Goal: Find specific page/section: Find specific page/section

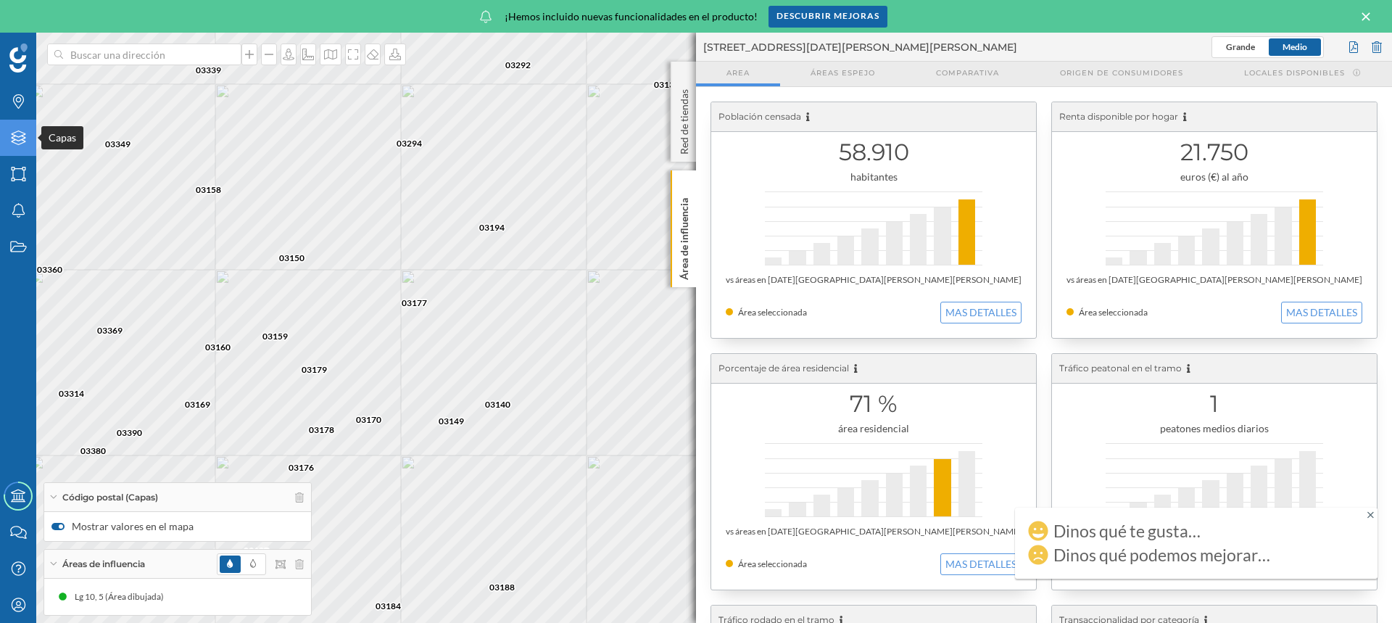
click at [15, 136] on icon at bounding box center [18, 137] width 14 height 14
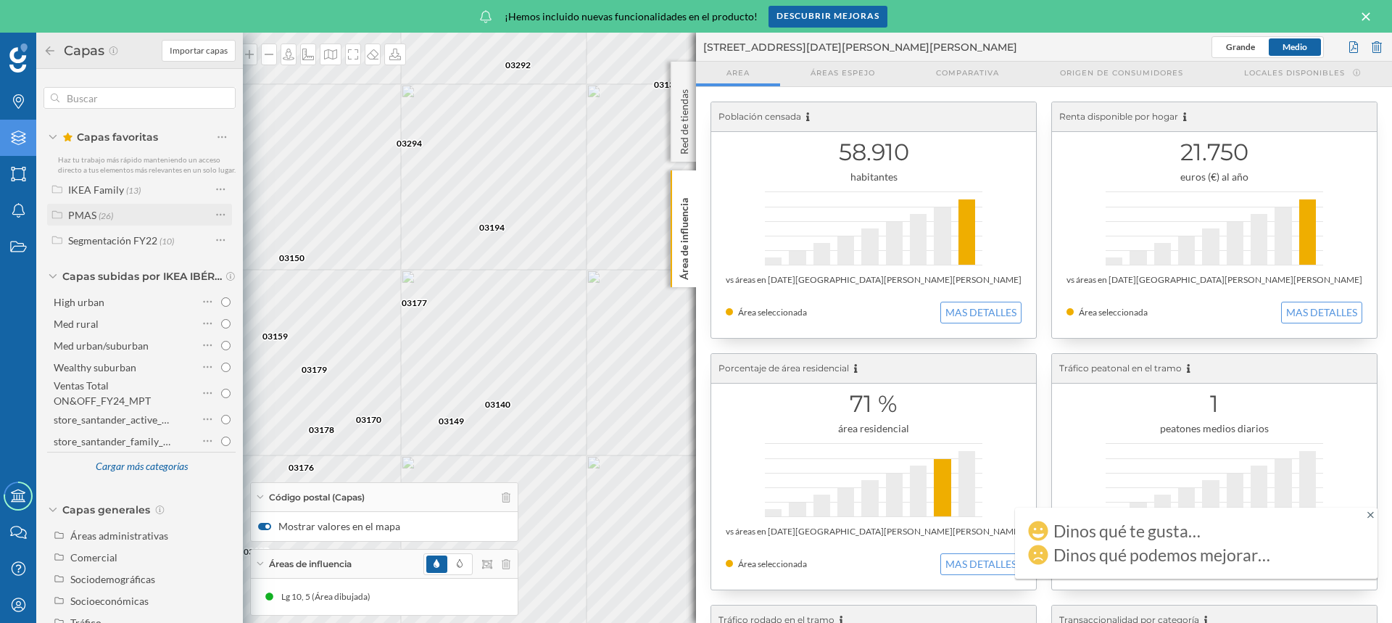
click at [82, 216] on div "PMAS" at bounding box center [82, 215] width 28 height 12
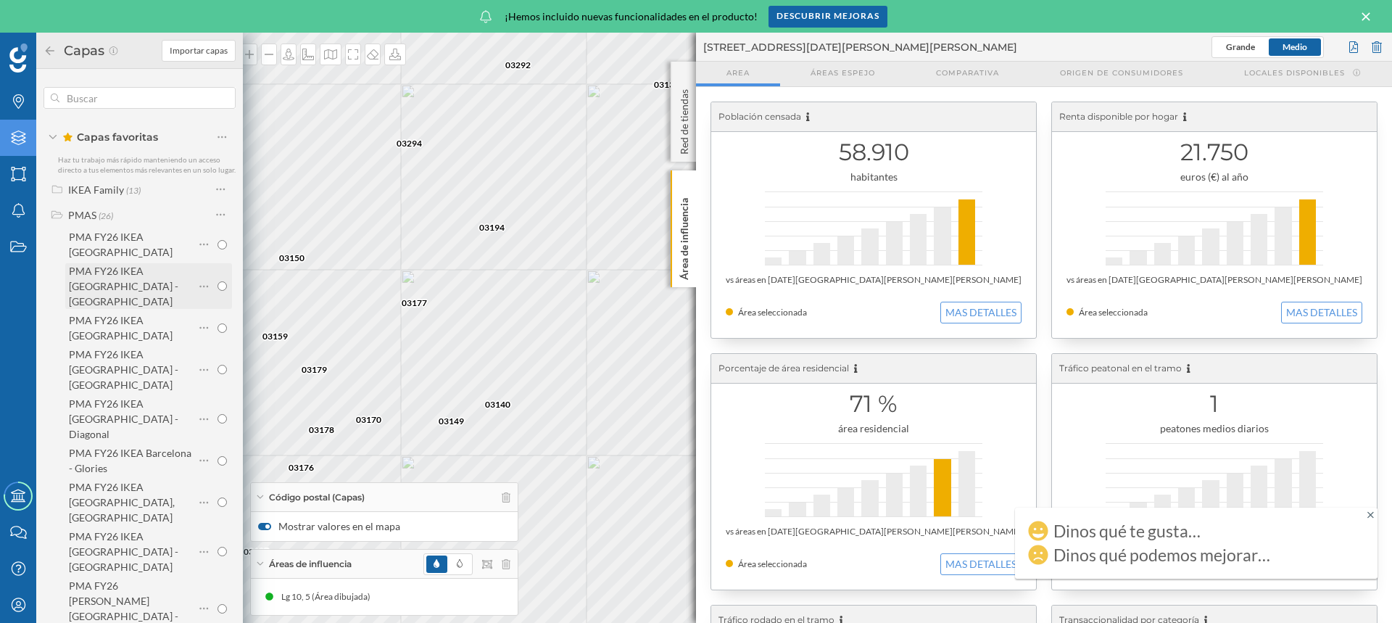
click at [219, 282] on input "radio" at bounding box center [221, 285] width 9 height 9
radio input "true"
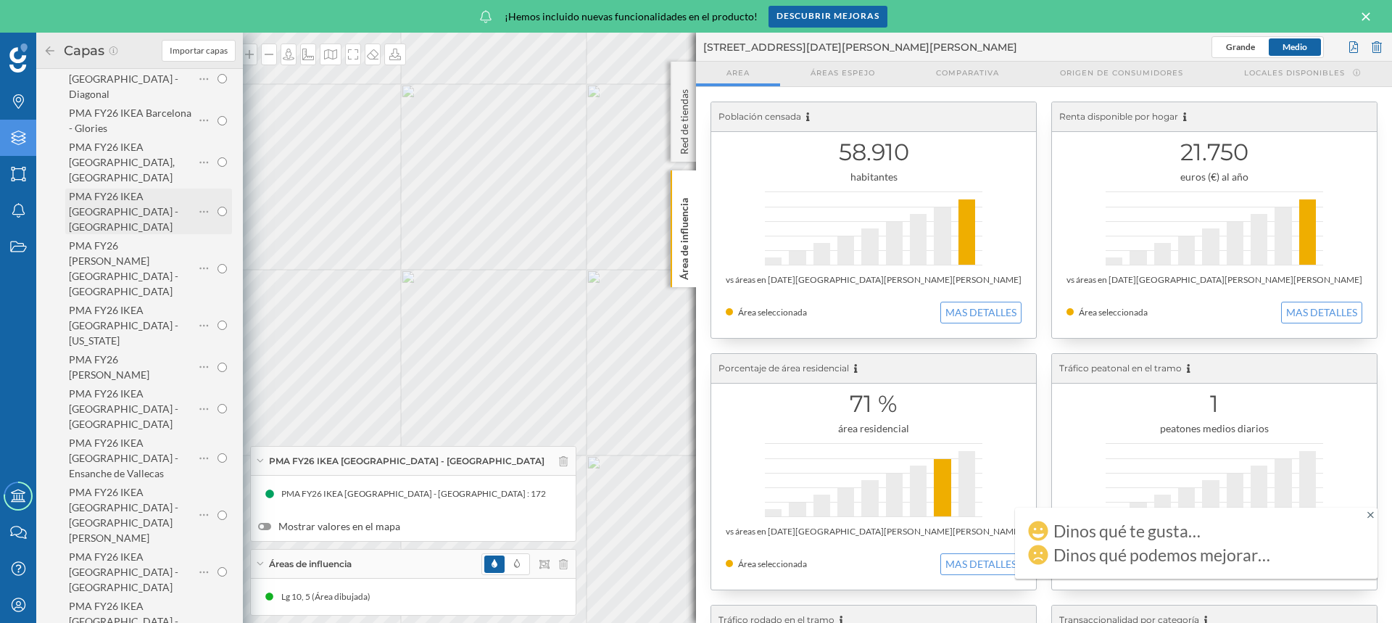
scroll to position [362, 0]
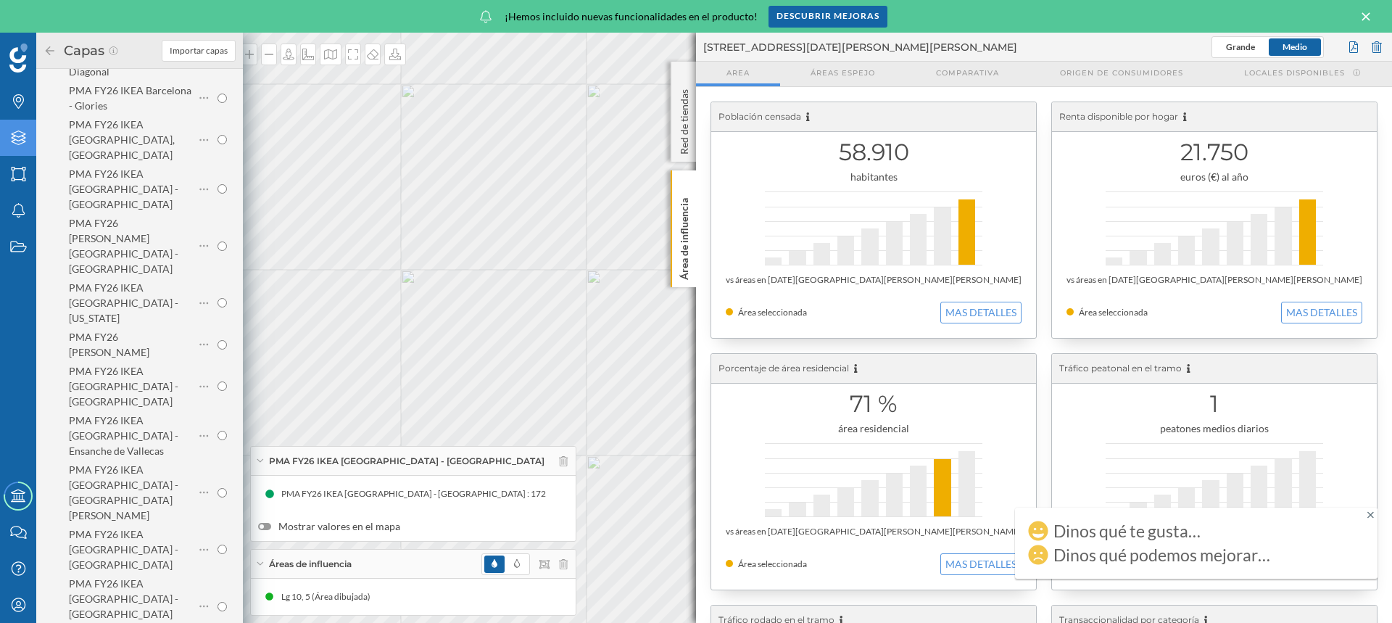
radio input "true"
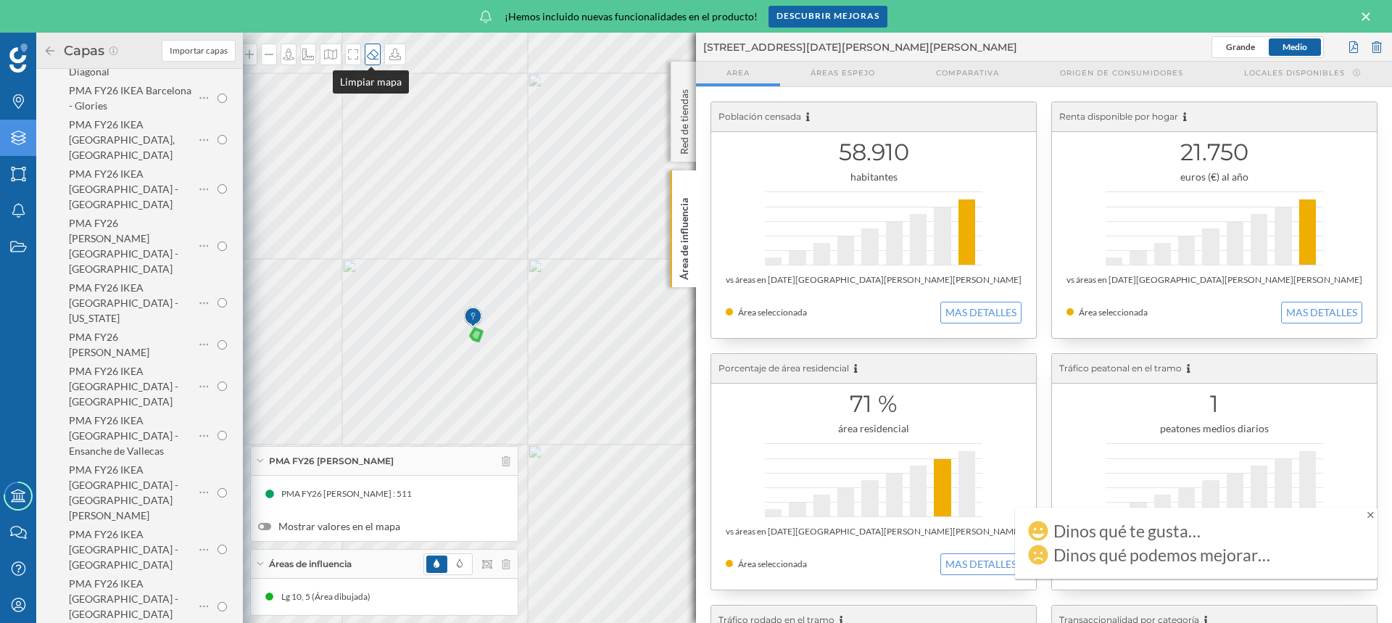
click at [367, 54] on icon at bounding box center [373, 54] width 12 height 10
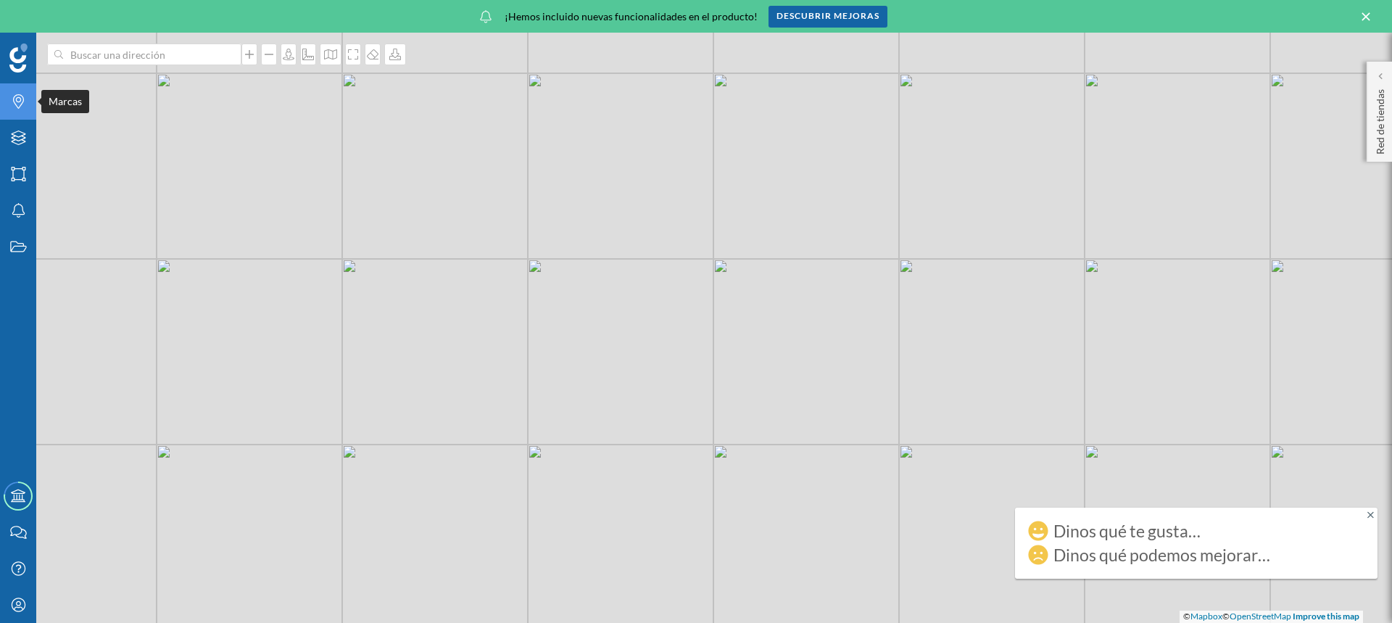
click at [15, 108] on icon "Marcas" at bounding box center [18, 101] width 18 height 14
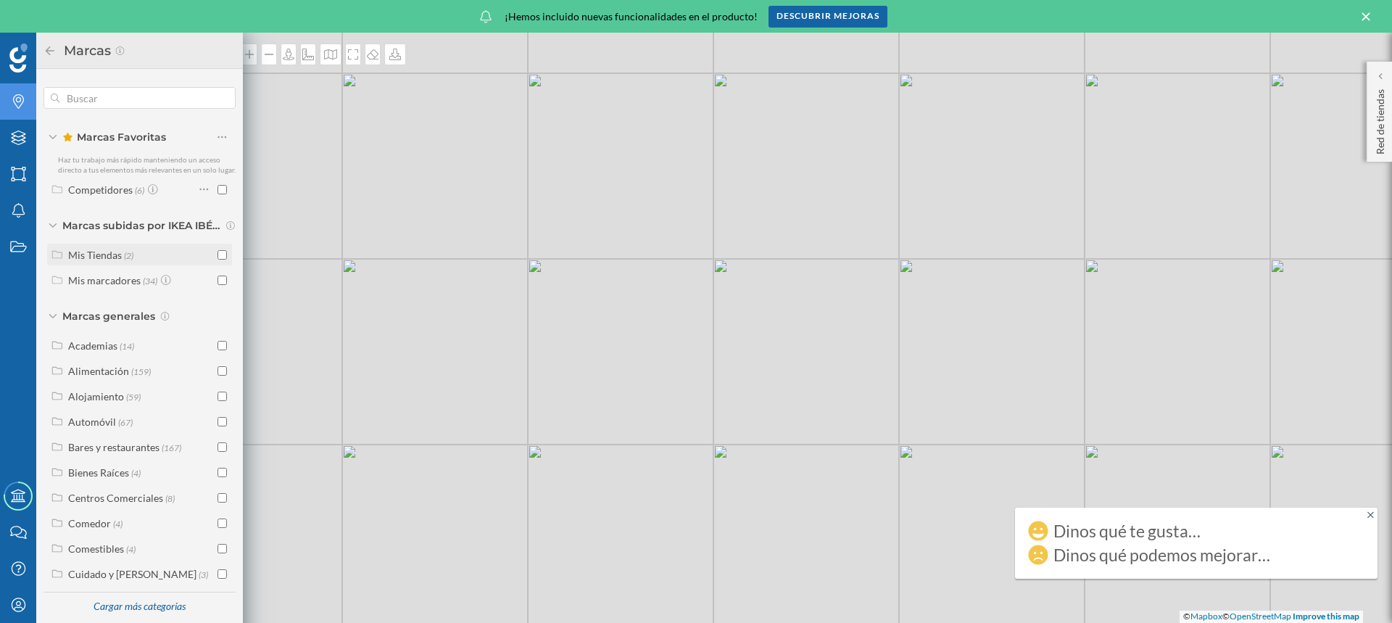
click at [223, 252] on input "checkbox" at bounding box center [221, 254] width 9 height 9
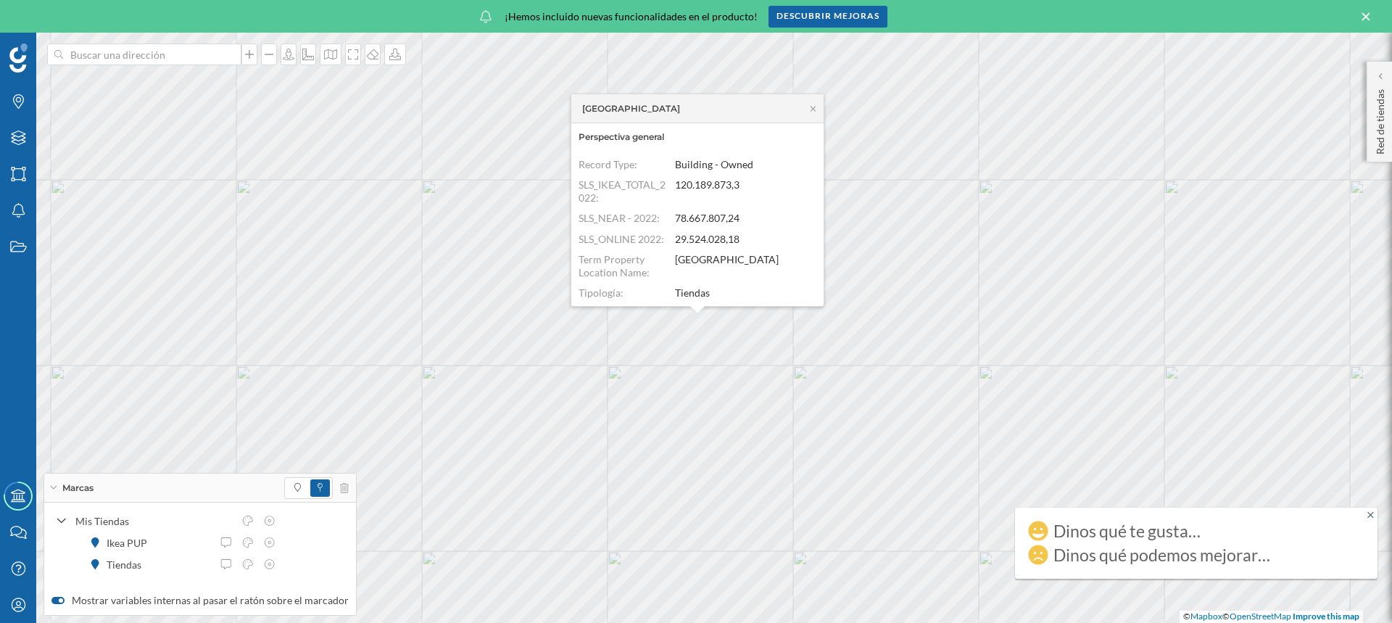
scroll to position [261, 0]
drag, startPoint x: 736, startPoint y: 254, endPoint x: 671, endPoint y: 269, distance: 66.1
click at [671, 284] on div "Tipología: Tiendas" at bounding box center [693, 290] width 231 height 13
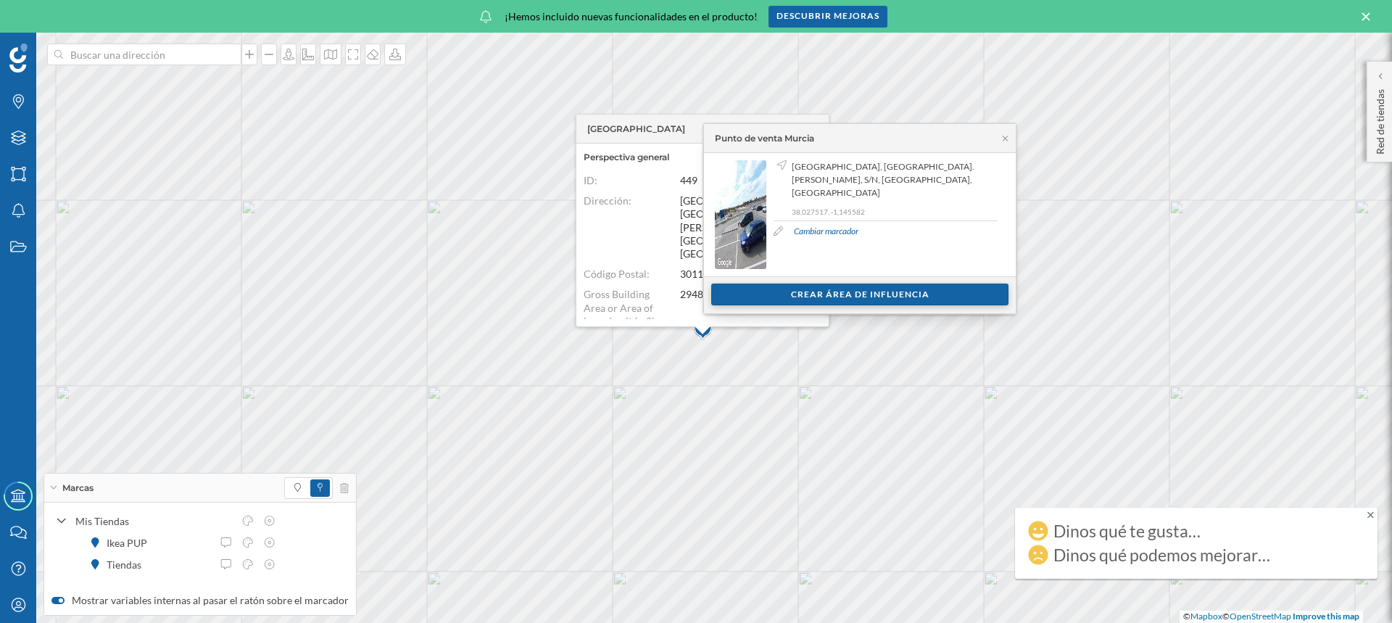
click at [861, 294] on div "Crear área de influencia" at bounding box center [859, 294] width 297 height 22
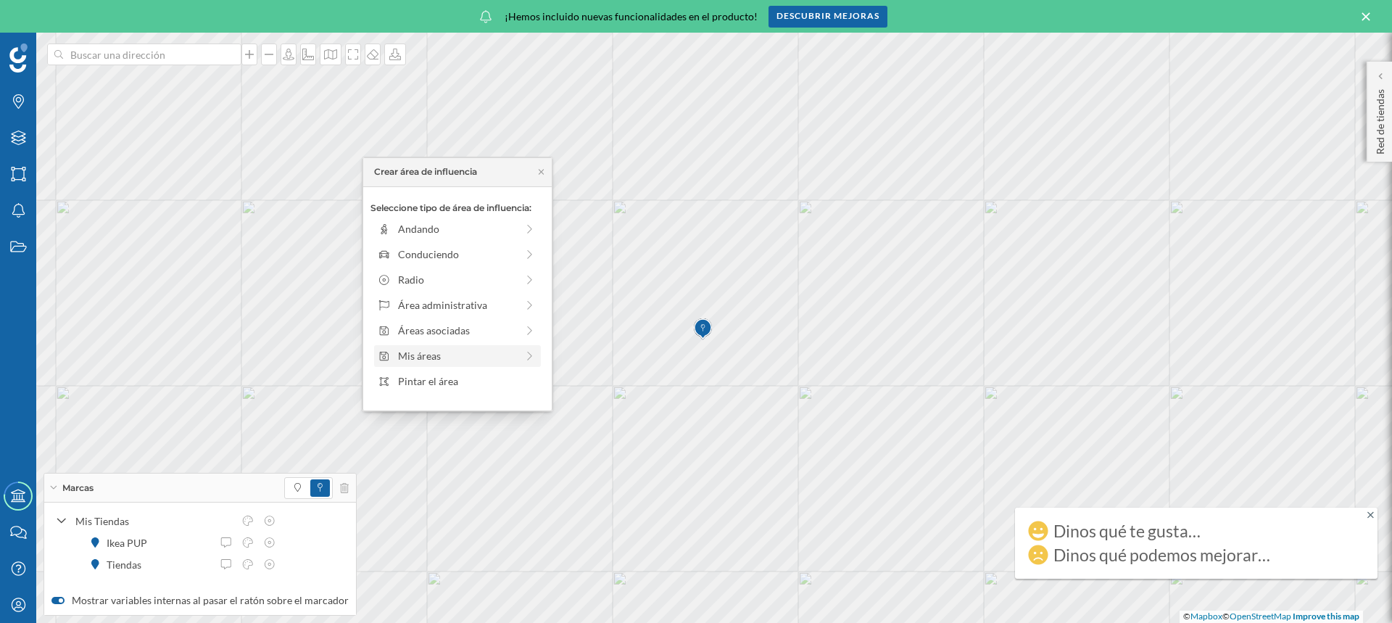
click at [428, 352] on div "Mis áreas" at bounding box center [457, 355] width 118 height 15
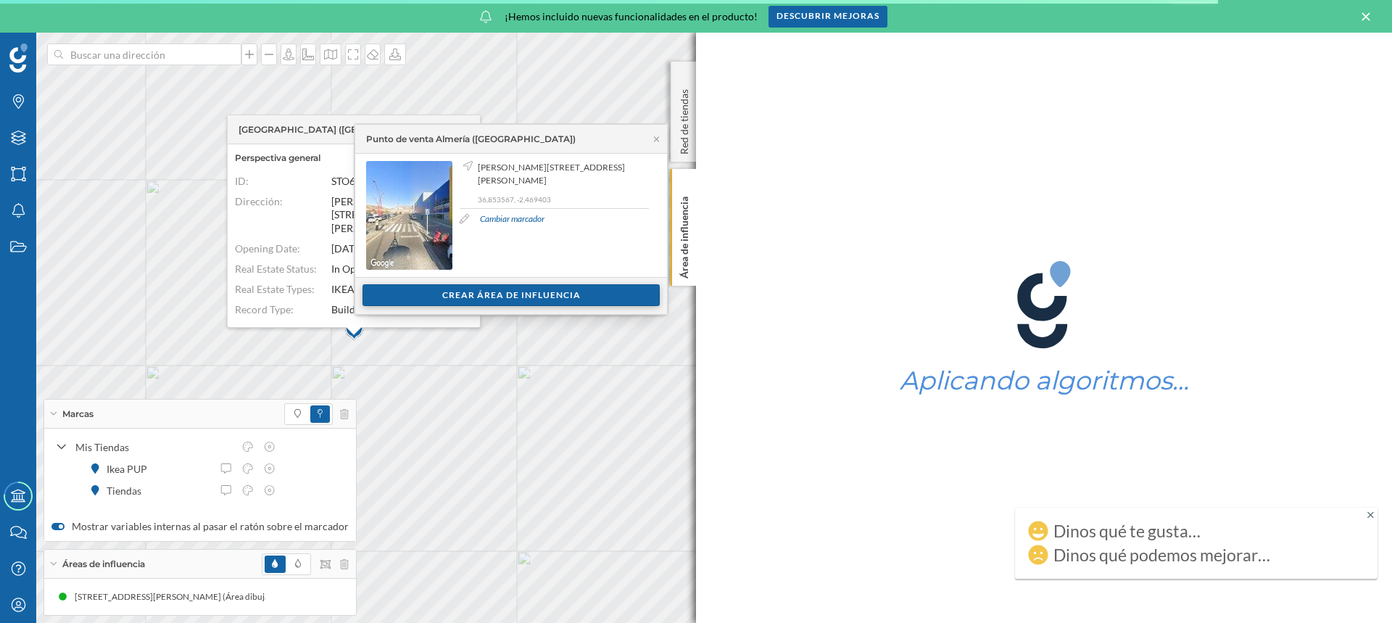
click at [418, 296] on div "Crear área de influencia" at bounding box center [510, 295] width 297 height 22
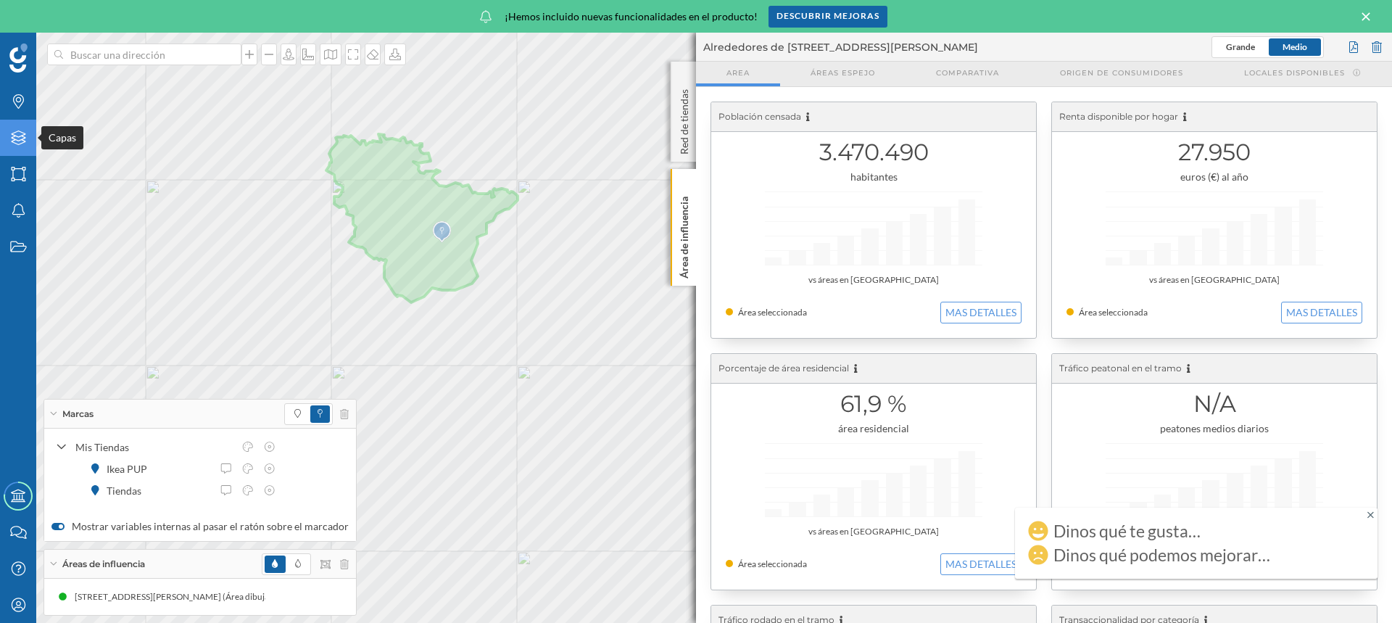
click at [13, 138] on icon "Capas" at bounding box center [18, 137] width 18 height 14
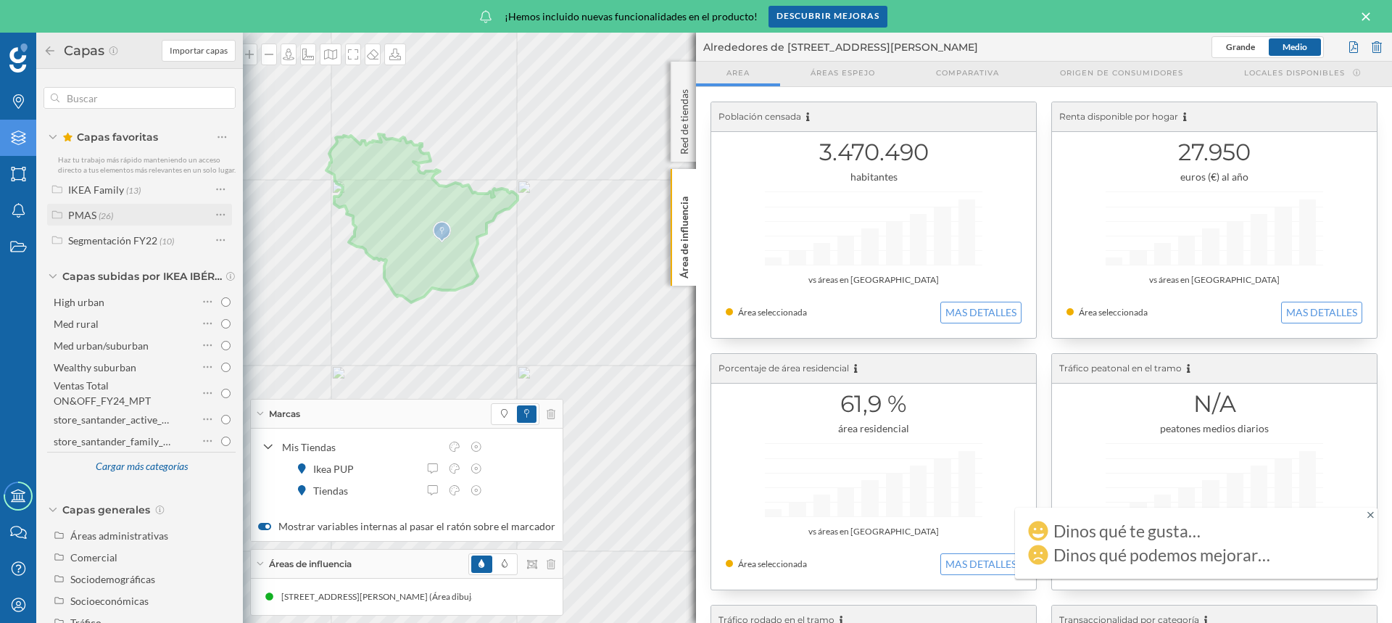
click at [80, 218] on div "PMAS" at bounding box center [82, 215] width 28 height 12
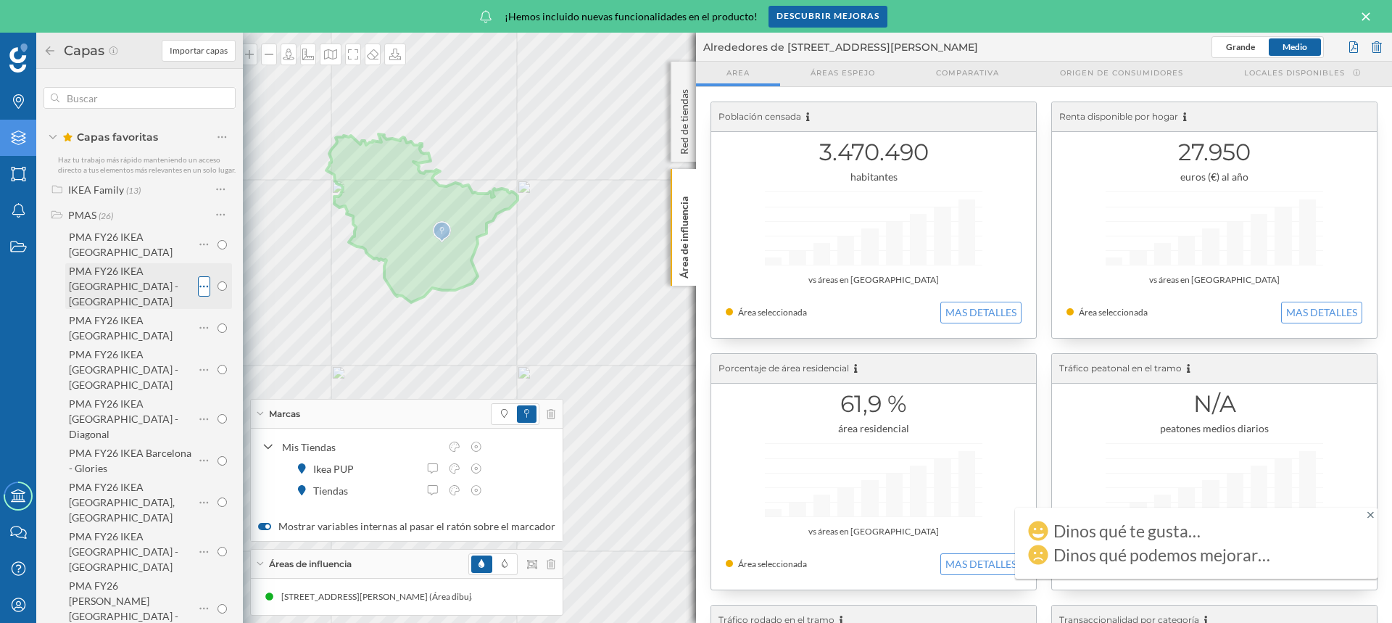
click at [200, 279] on icon at bounding box center [203, 286] width 9 height 14
click at [217, 281] on input "radio" at bounding box center [221, 285] width 9 height 9
radio input "true"
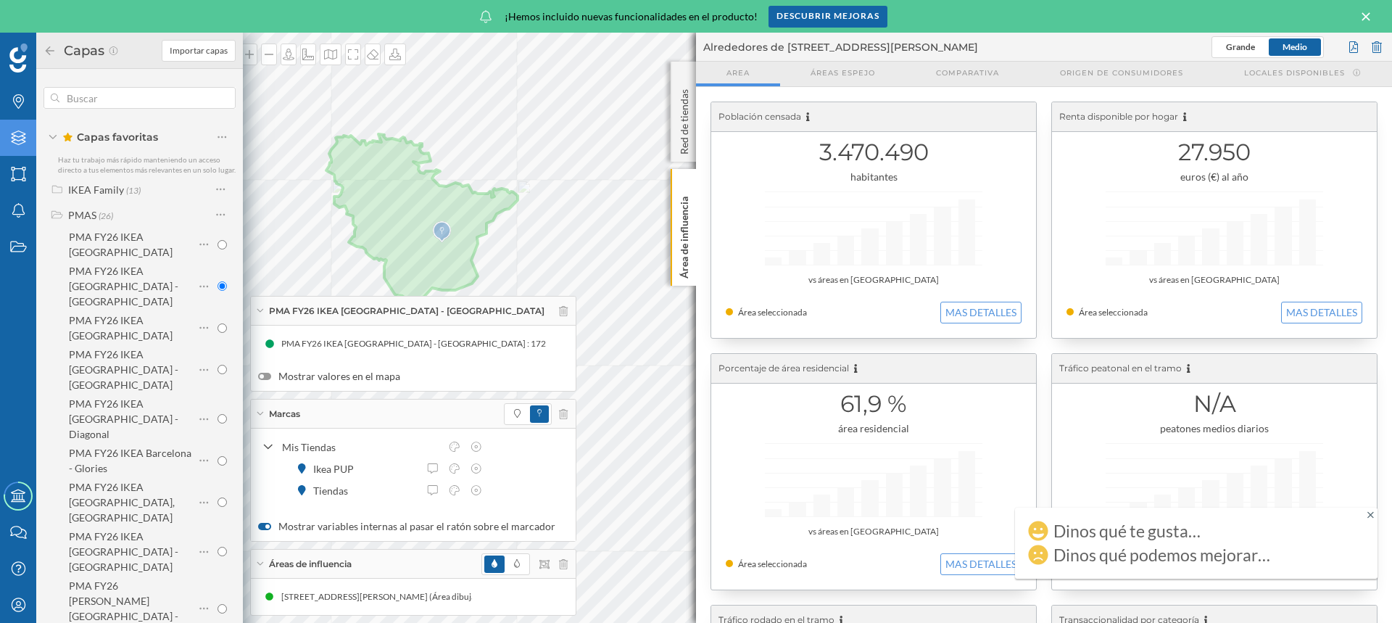
click at [269, 344] on icon at bounding box center [269, 343] width 9 height 9
click at [269, 343] on icon at bounding box center [269, 343] width 9 height 9
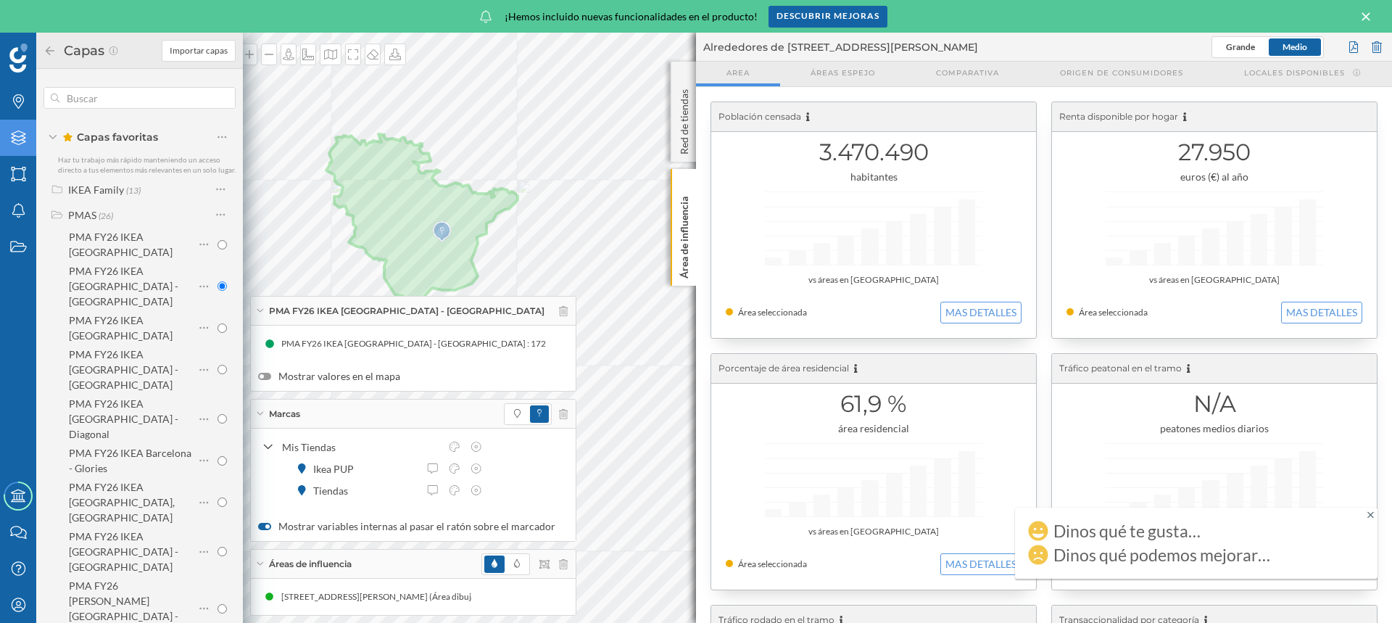
click at [1105, 47] on span "Alrededores de [STREET_ADDRESS][PERSON_NAME]" at bounding box center [957, 47] width 508 height 14
click at [681, 184] on icon at bounding box center [683, 183] width 10 height 7
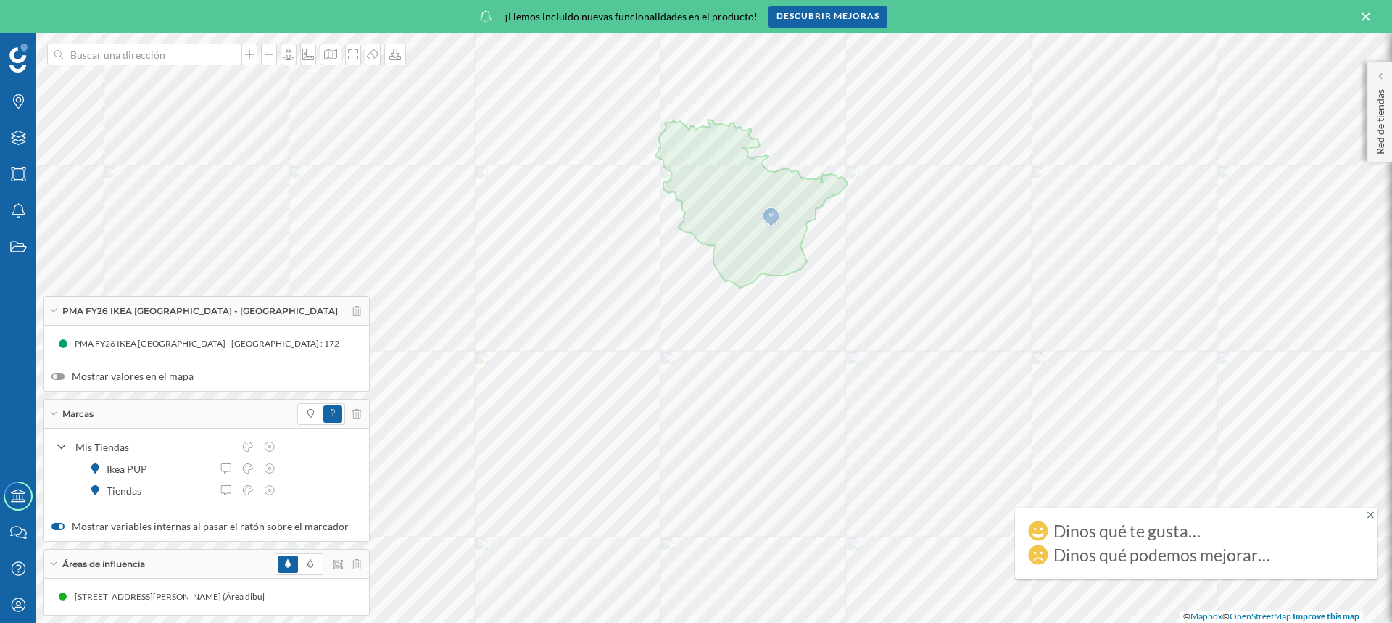
click at [55, 373] on div at bounding box center [57, 376] width 13 height 7
click at [0, 0] on input "Mostrar valores en el mapa" at bounding box center [0, 0] width 0 height 0
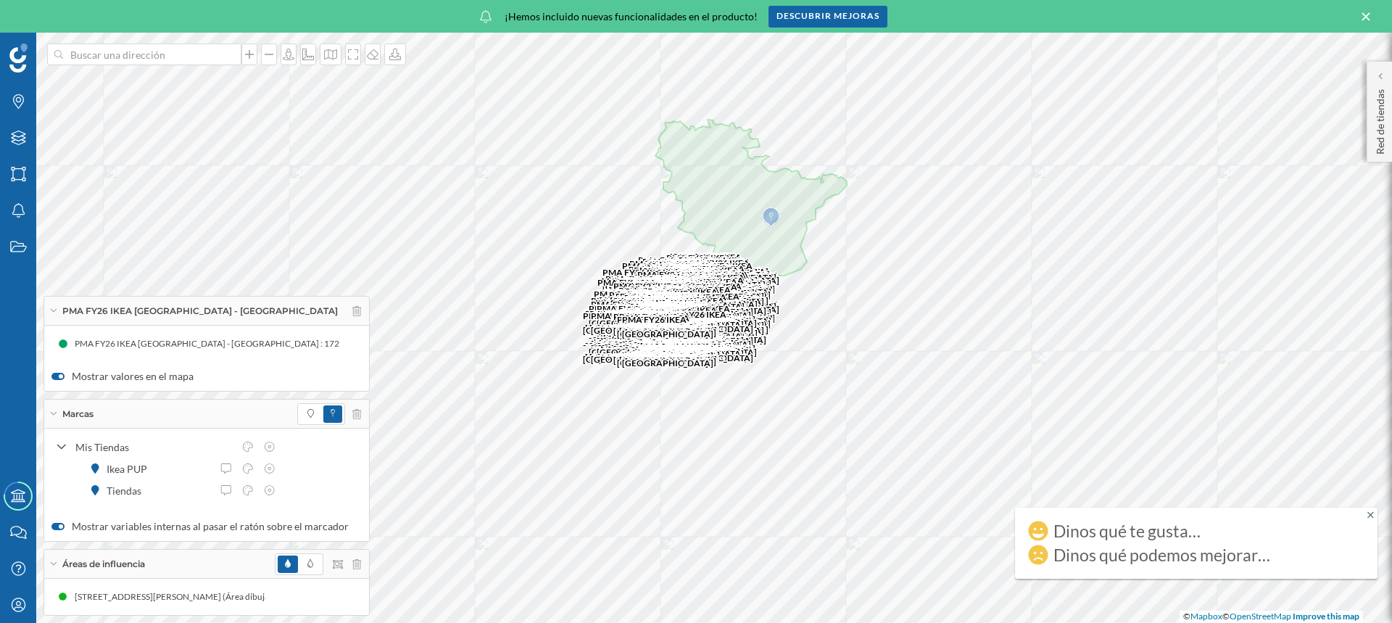
click at [57, 375] on div at bounding box center [57, 376] width 13 height 7
click at [0, 0] on input "Mostrar valores en el mapa" at bounding box center [0, 0] width 0 height 0
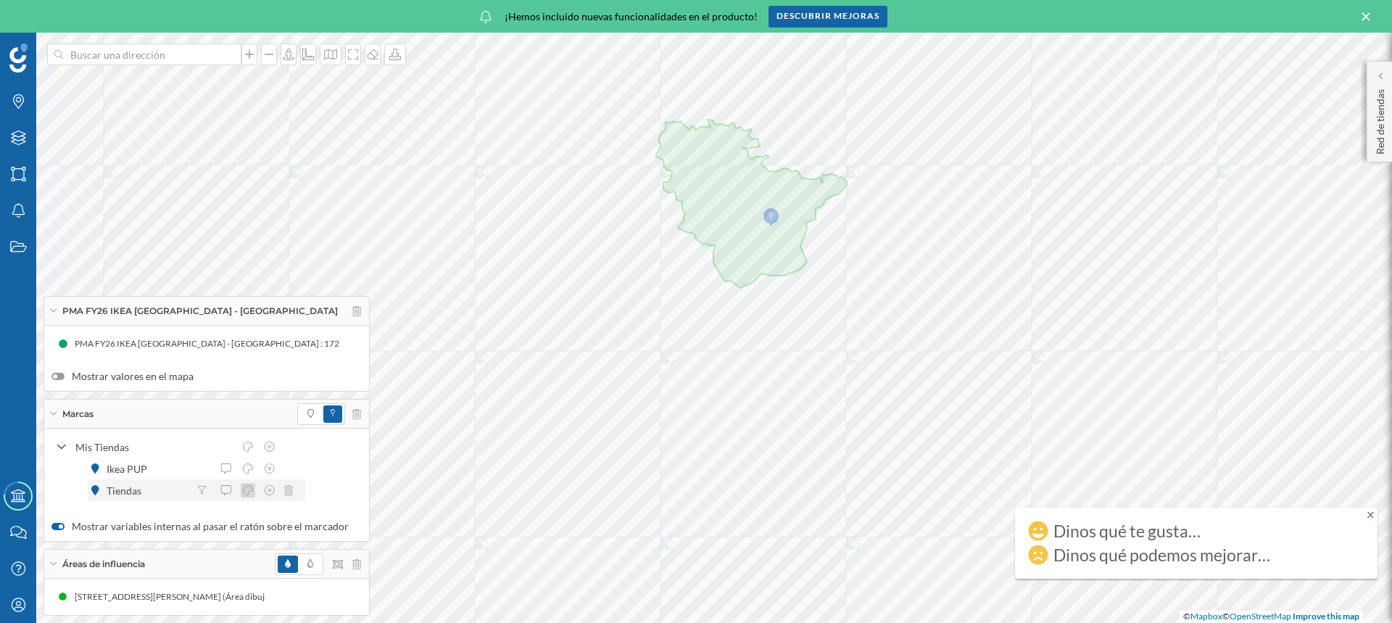
click at [249, 489] on icon at bounding box center [247, 490] width 13 height 10
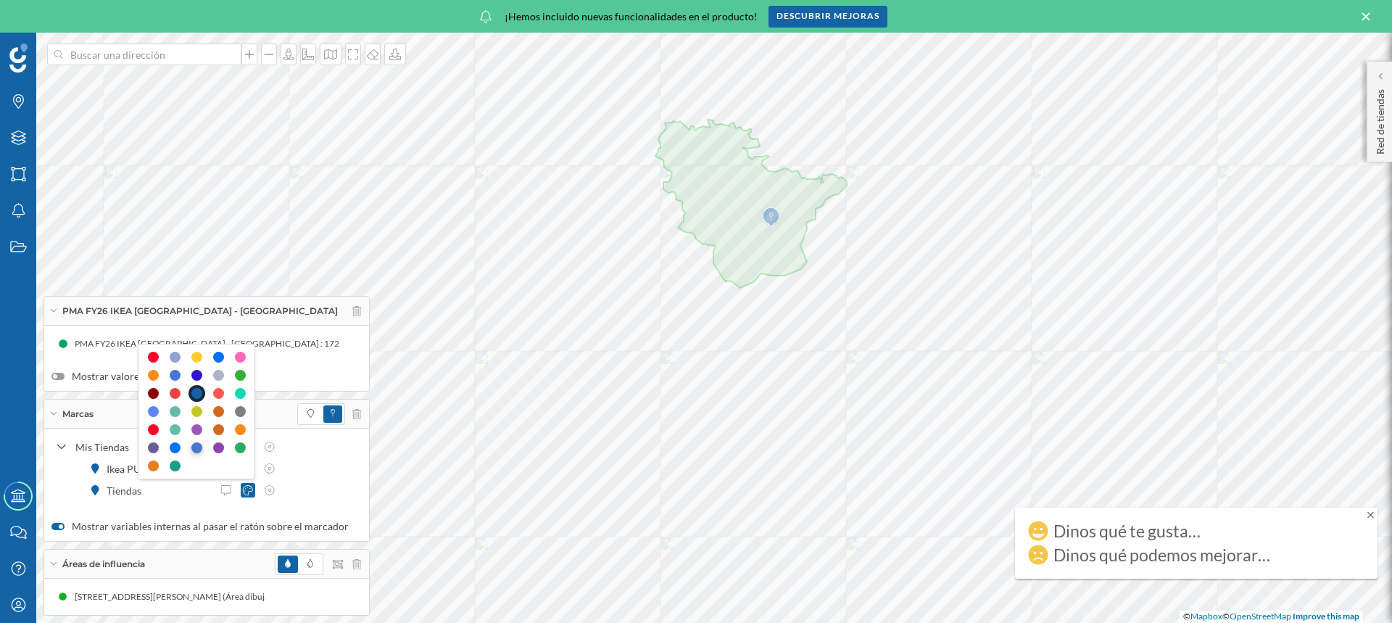
click at [194, 447] on div at bounding box center [196, 447] width 11 height 11
